Goal: Task Accomplishment & Management: Manage account settings

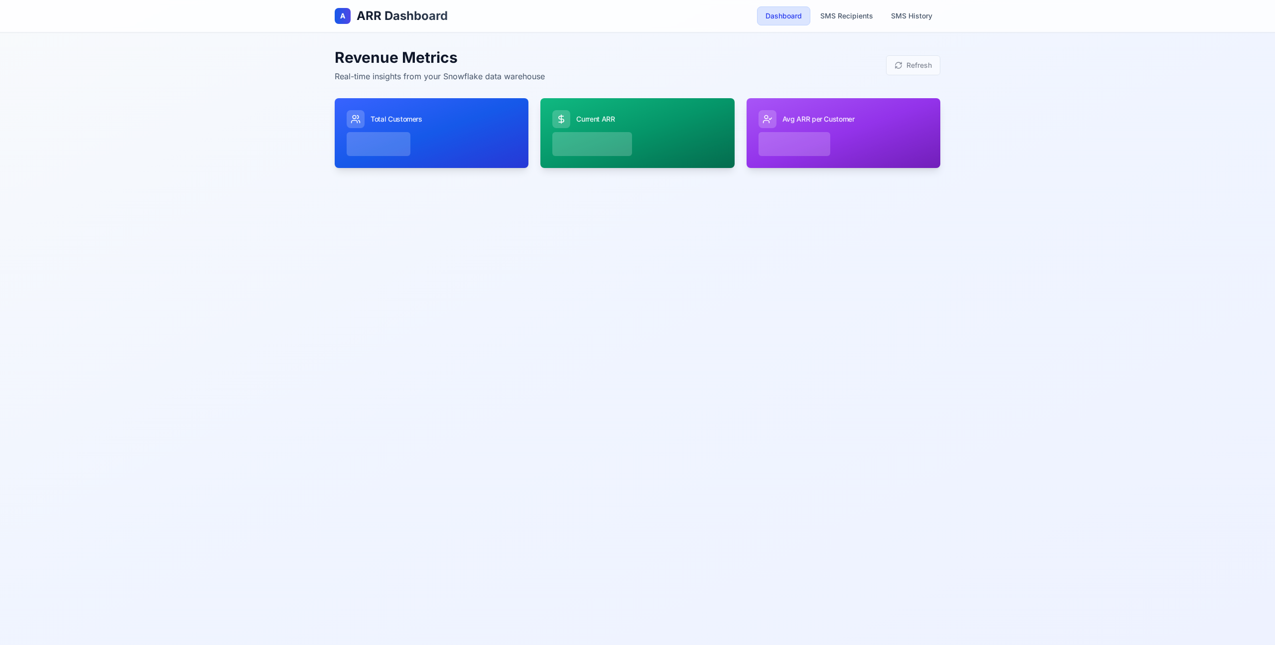
click at [640, 347] on div "A ARR Dashboard Dashboard SMS Recipients SMS History Revenue Metrics Real-time …" at bounding box center [637, 322] width 1275 height 645
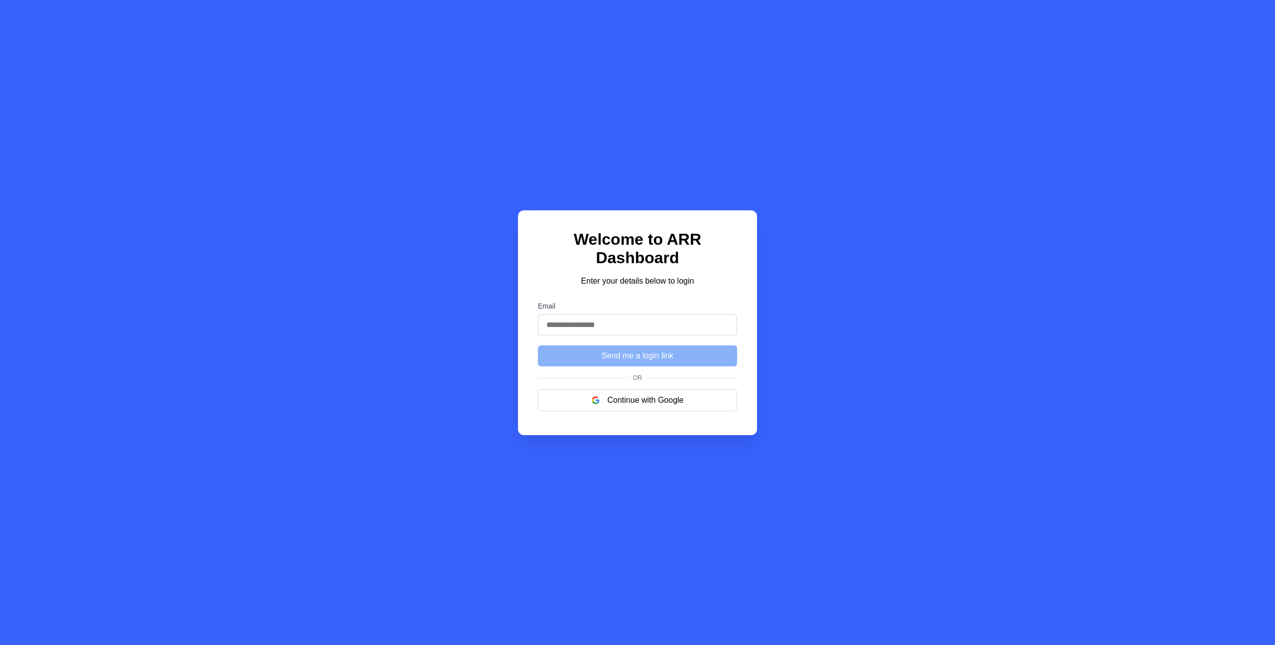
click at [612, 321] on input "Email" at bounding box center [637, 324] width 199 height 21
type input "**********"
click at [632, 358] on button "Send me a login link" at bounding box center [637, 355] width 199 height 21
